Goal: Task Accomplishment & Management: Manage account settings

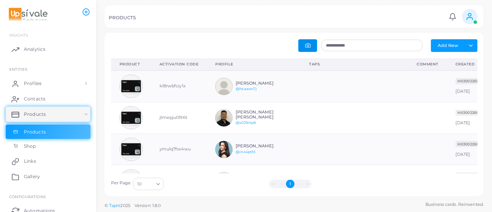
click at [306, 42] on button "button" at bounding box center [307, 45] width 19 height 13
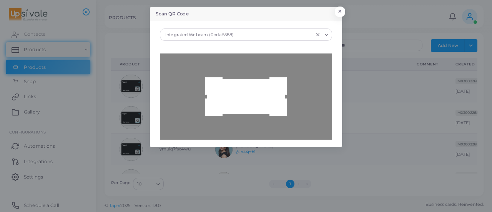
type input "**********"
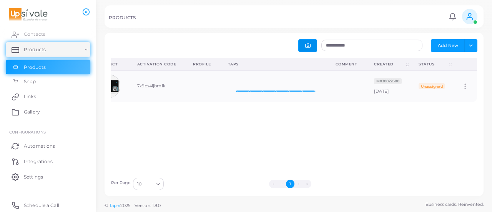
scroll to position [0, 32]
click at [462, 86] on icon at bounding box center [465, 86] width 7 height 7
click at [458, 96] on span "Edit" at bounding box center [461, 96] width 8 height 6
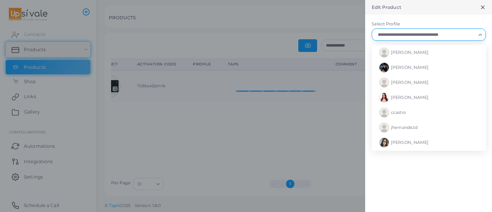
click at [405, 36] on input "Select Profile" at bounding box center [425, 34] width 100 height 8
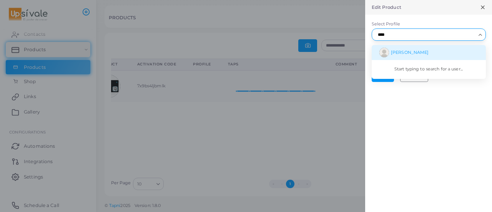
click at [425, 52] on span "[PERSON_NAME]" at bounding box center [410, 52] width 38 height 5
type input "****"
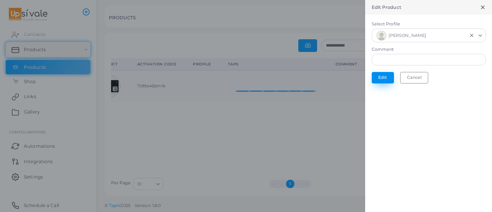
click at [384, 77] on button "Edit" at bounding box center [383, 78] width 22 height 12
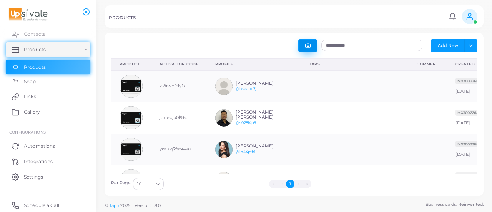
click at [310, 47] on button "button" at bounding box center [307, 45] width 19 height 13
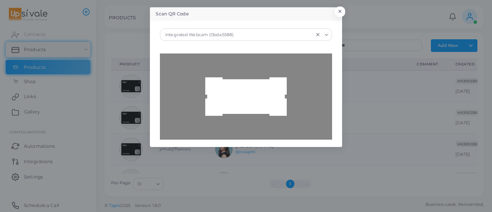
type input "**********"
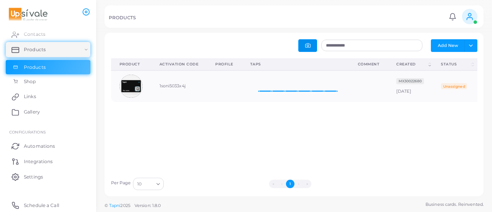
scroll to position [0, 32]
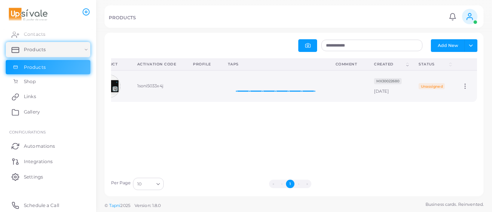
click at [465, 84] on circle at bounding box center [465, 84] width 1 height 1
click at [455, 93] on link "Edit" at bounding box center [462, 93] width 42 height 10
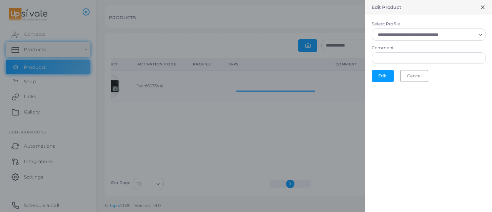
scroll to position [6, 6]
click at [388, 39] on div "Loading..." at bounding box center [429, 34] width 114 height 12
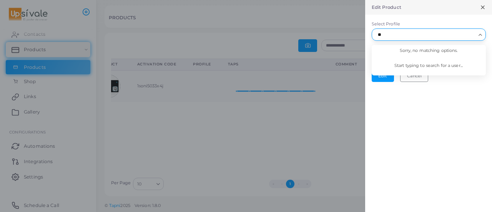
type input "*"
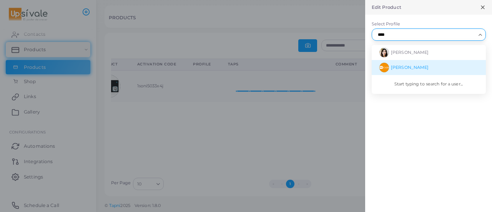
click at [409, 63] on li "[PERSON_NAME]" at bounding box center [429, 67] width 114 height 15
type input "****"
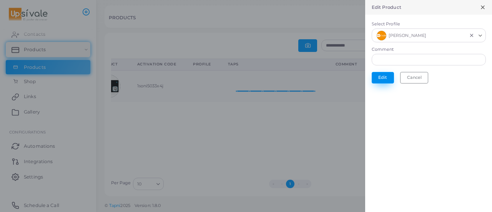
click at [384, 72] on button "Edit" at bounding box center [383, 78] width 22 height 12
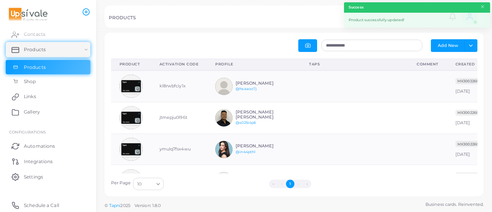
scroll to position [25, 102]
